Goal: Task Accomplishment & Management: Use online tool/utility

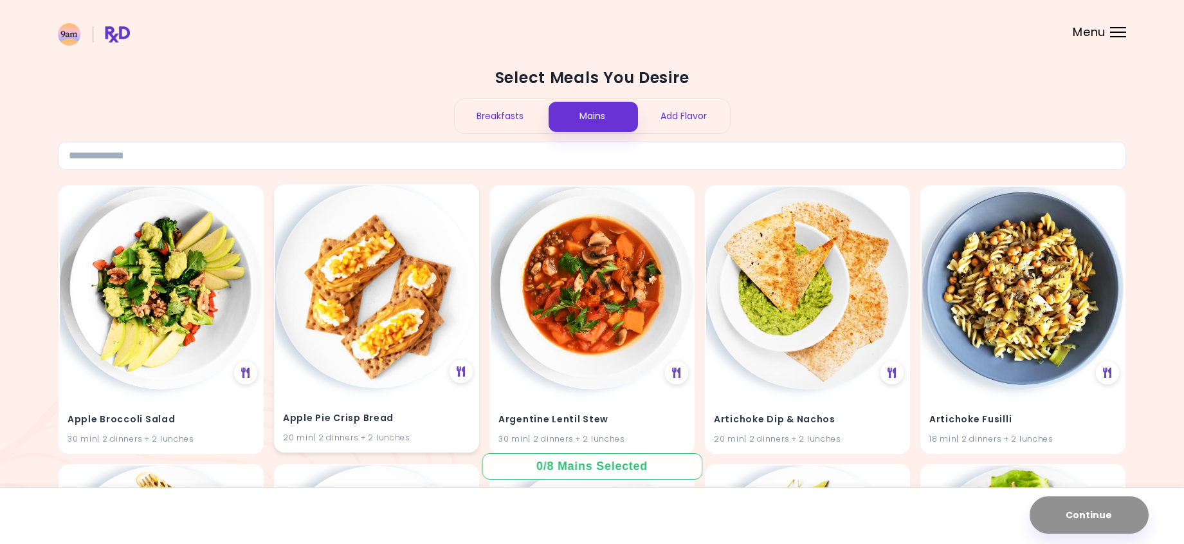
click at [357, 418] on h4 "Apple Pie Crisp Bread" at bounding box center [376, 418] width 187 height 21
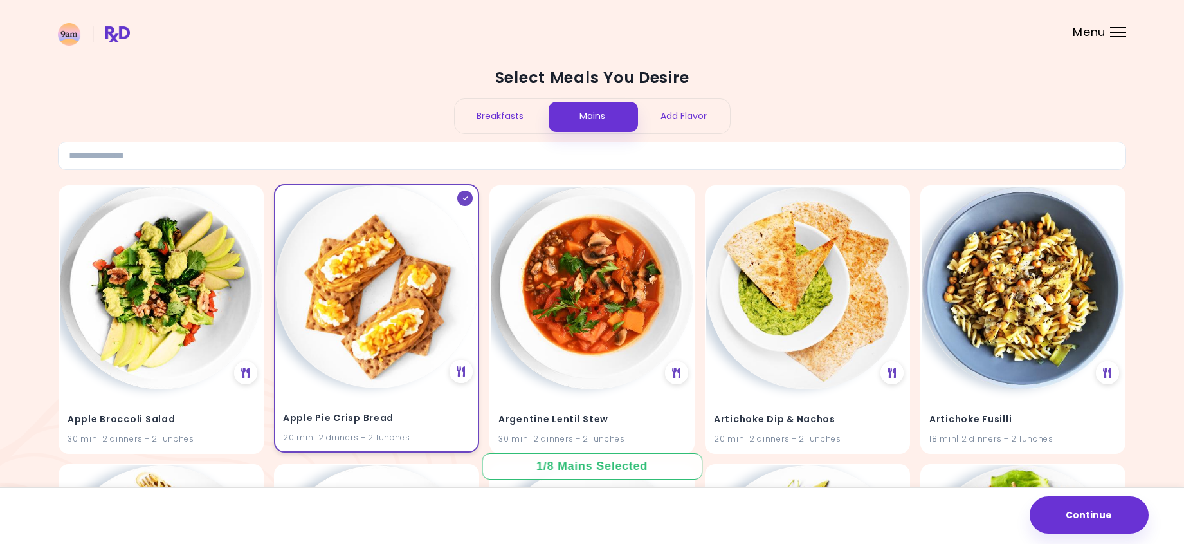
click at [304, 436] on div "20 min | 2 dinners + 2 lunches" at bounding box center [376, 436] width 187 height 12
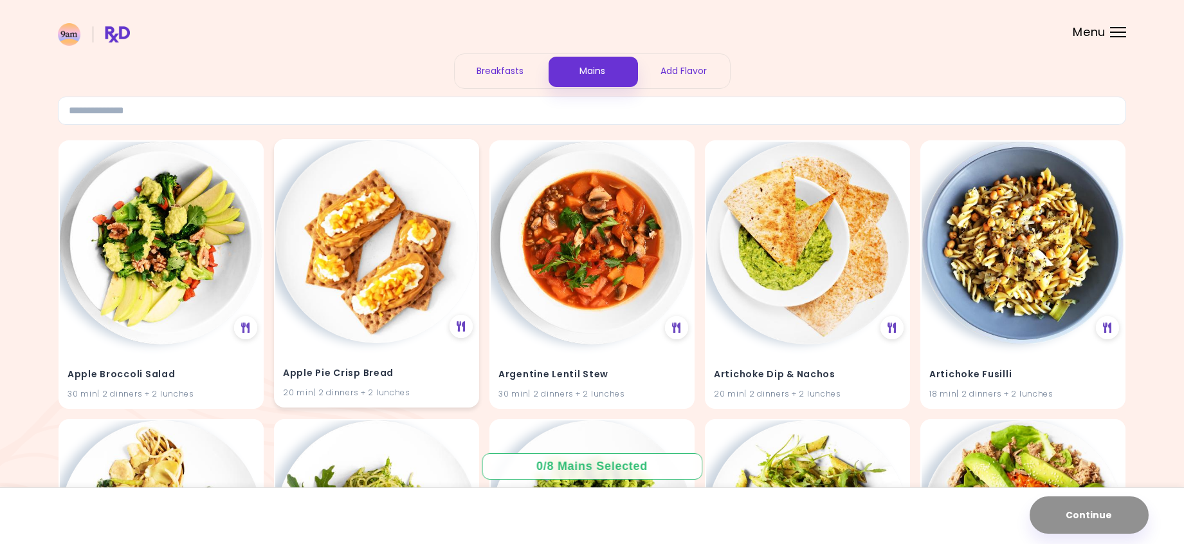
scroll to position [129, 0]
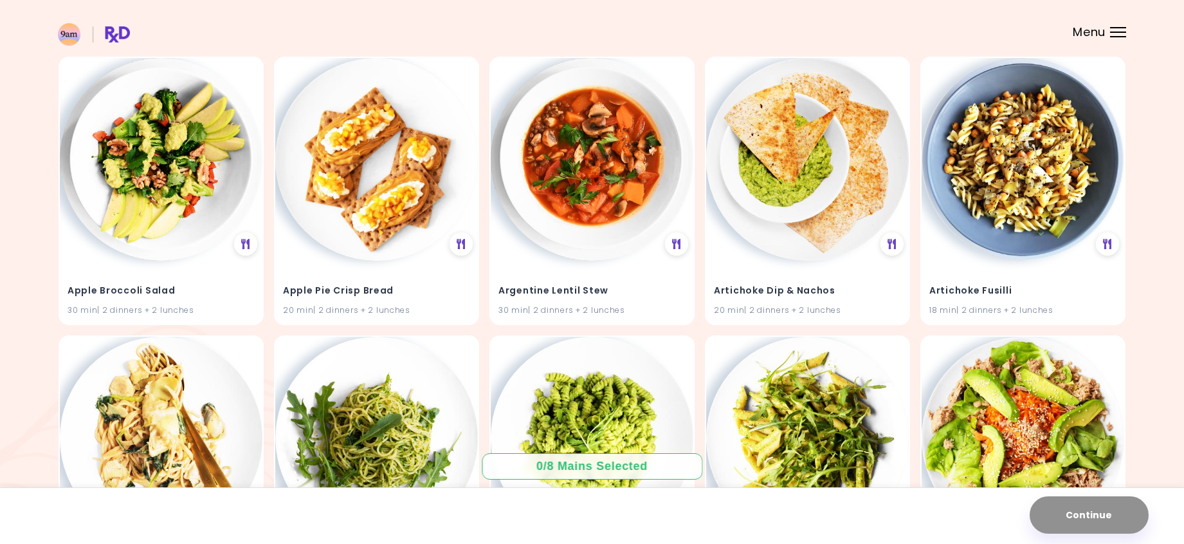
click at [1120, 33] on div "Menu" at bounding box center [1118, 32] width 16 height 10
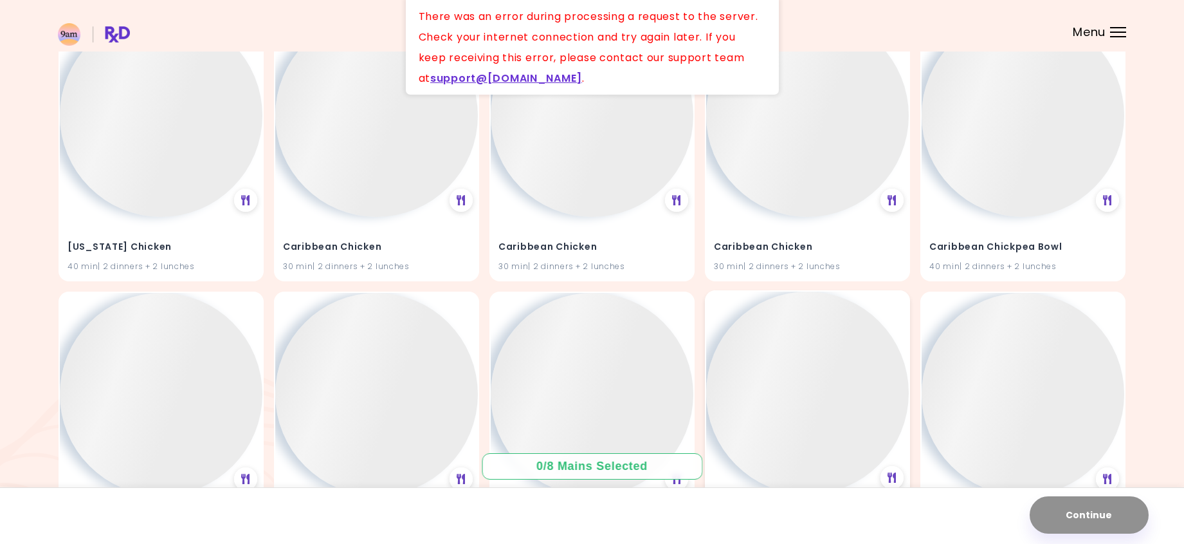
scroll to position [12217, 0]
